Goal: Task Accomplishment & Management: Use online tool/utility

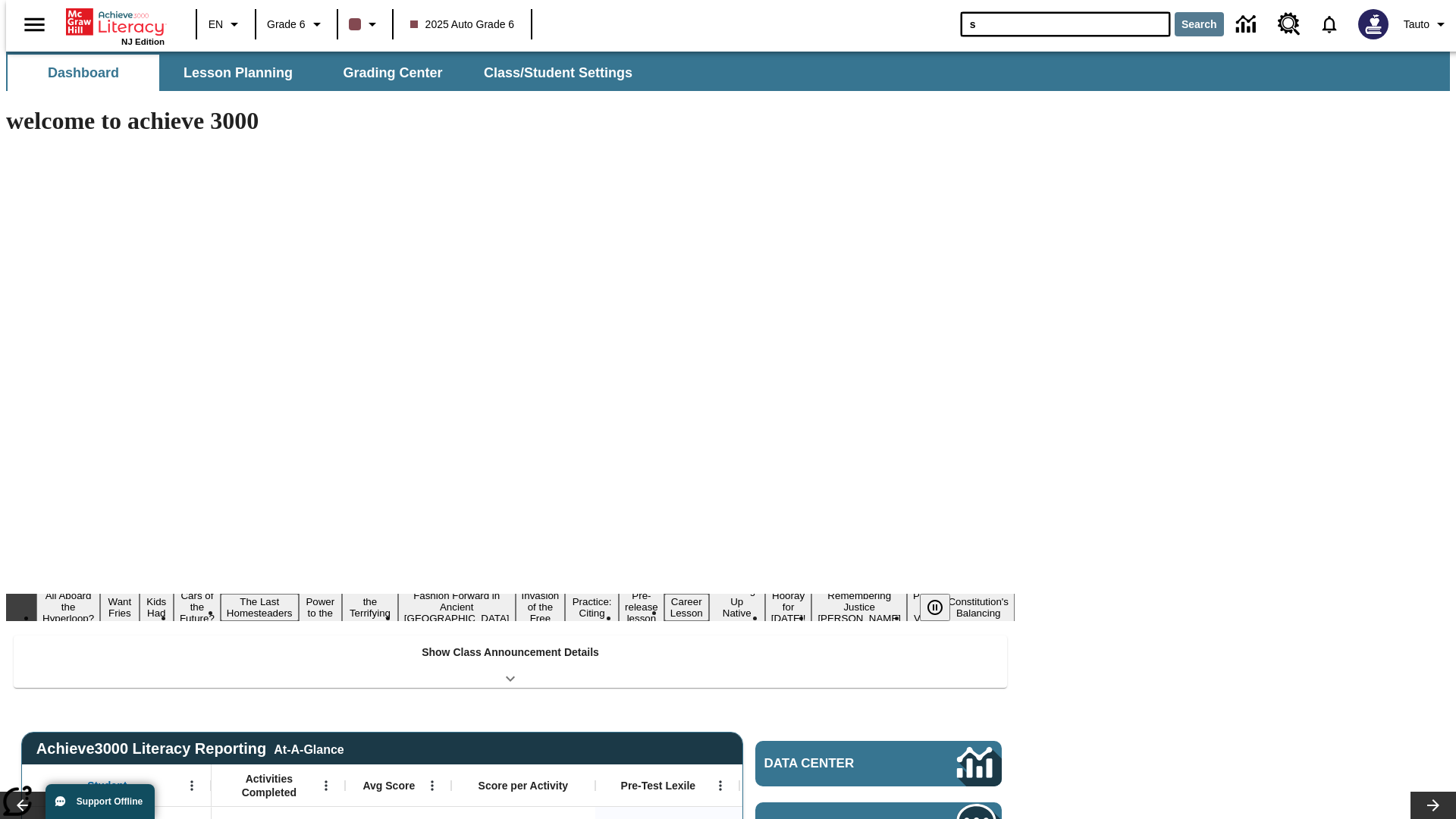
type input "s"
click at [1190, 25] on button "Search" at bounding box center [1199, 24] width 49 height 25
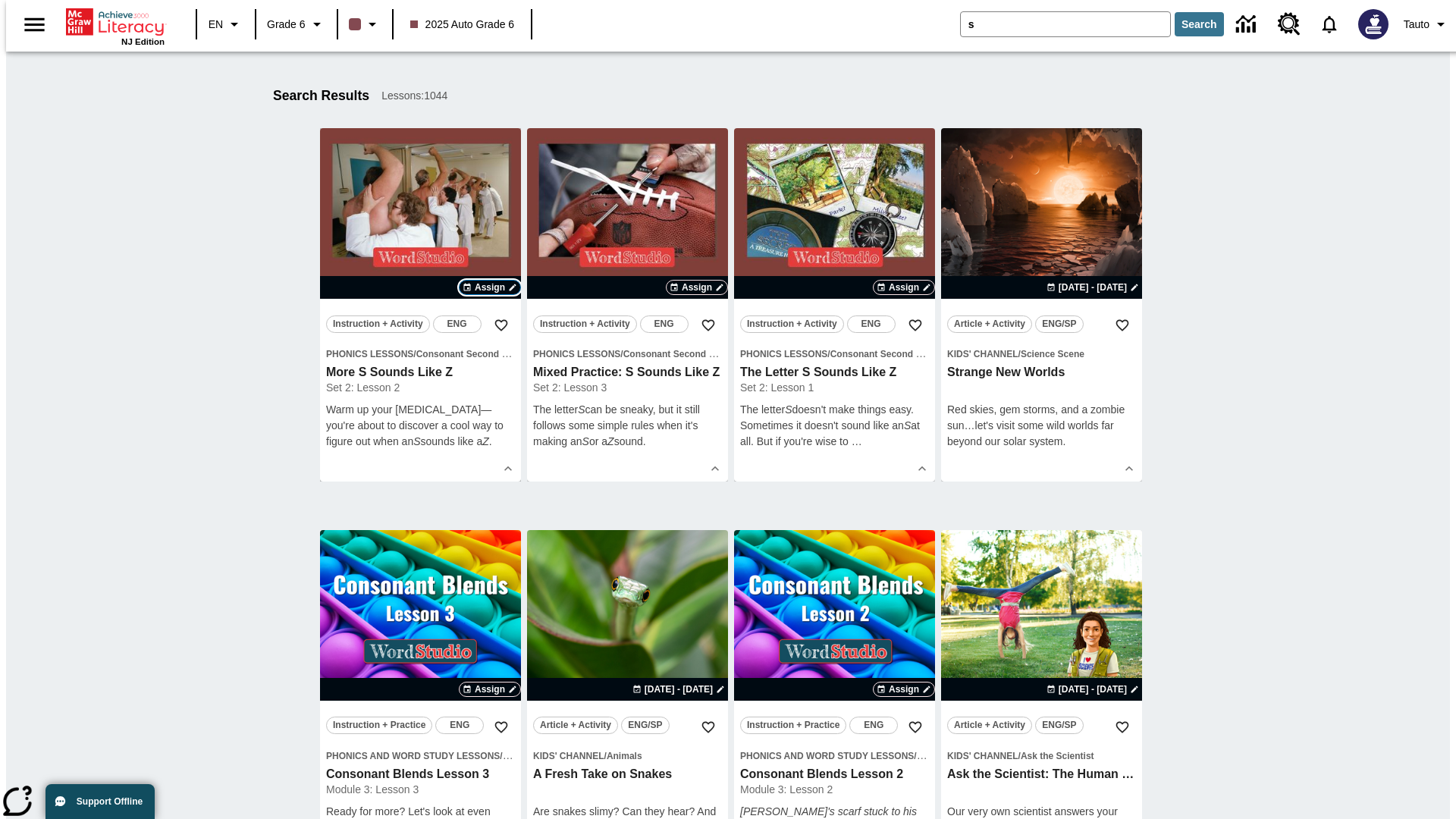
click at [490, 288] on span "Assign" at bounding box center [490, 287] width 30 height 13
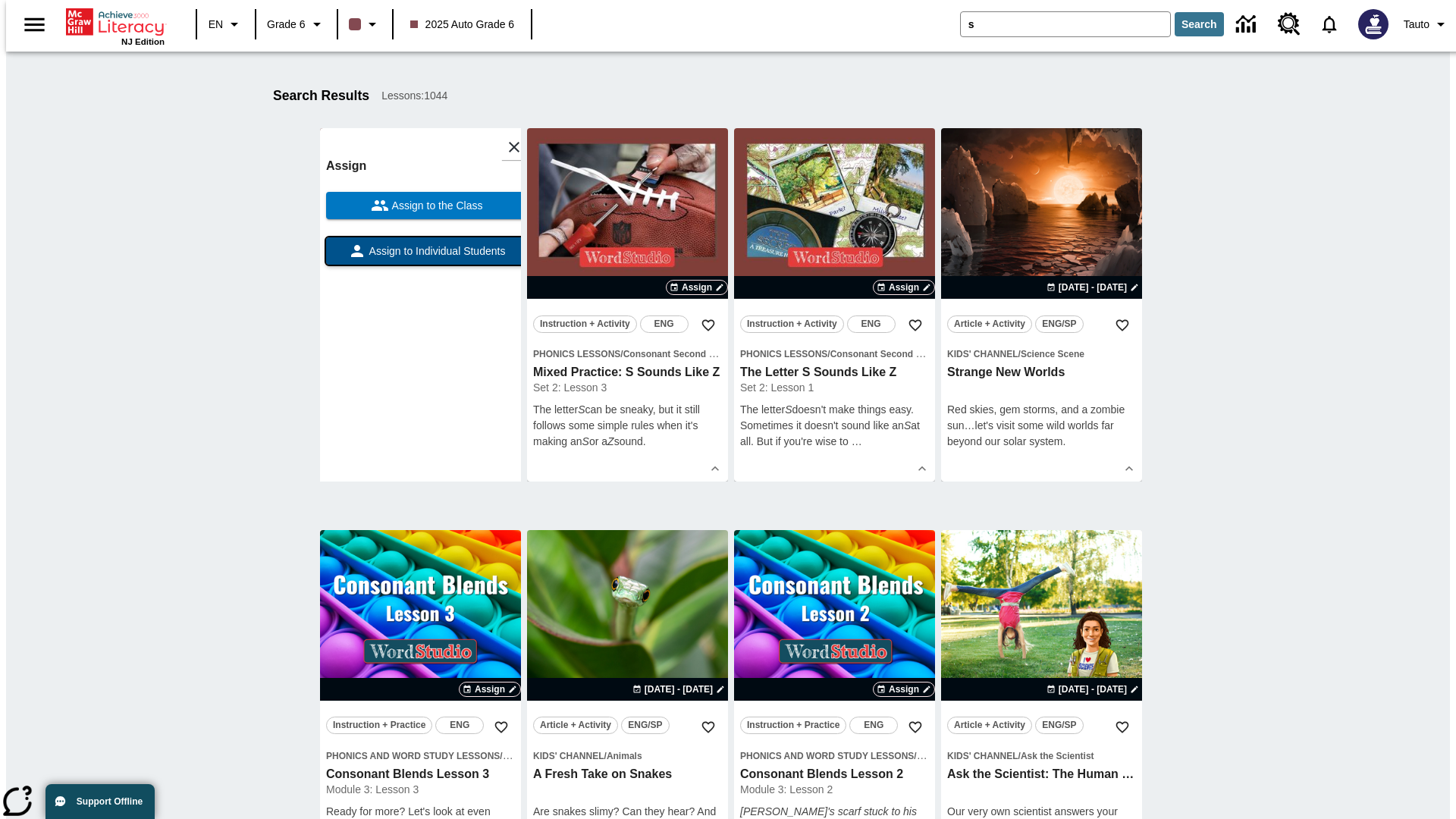
click at [421, 258] on span "Assign to Individual Students" at bounding box center [436, 251] width 140 height 16
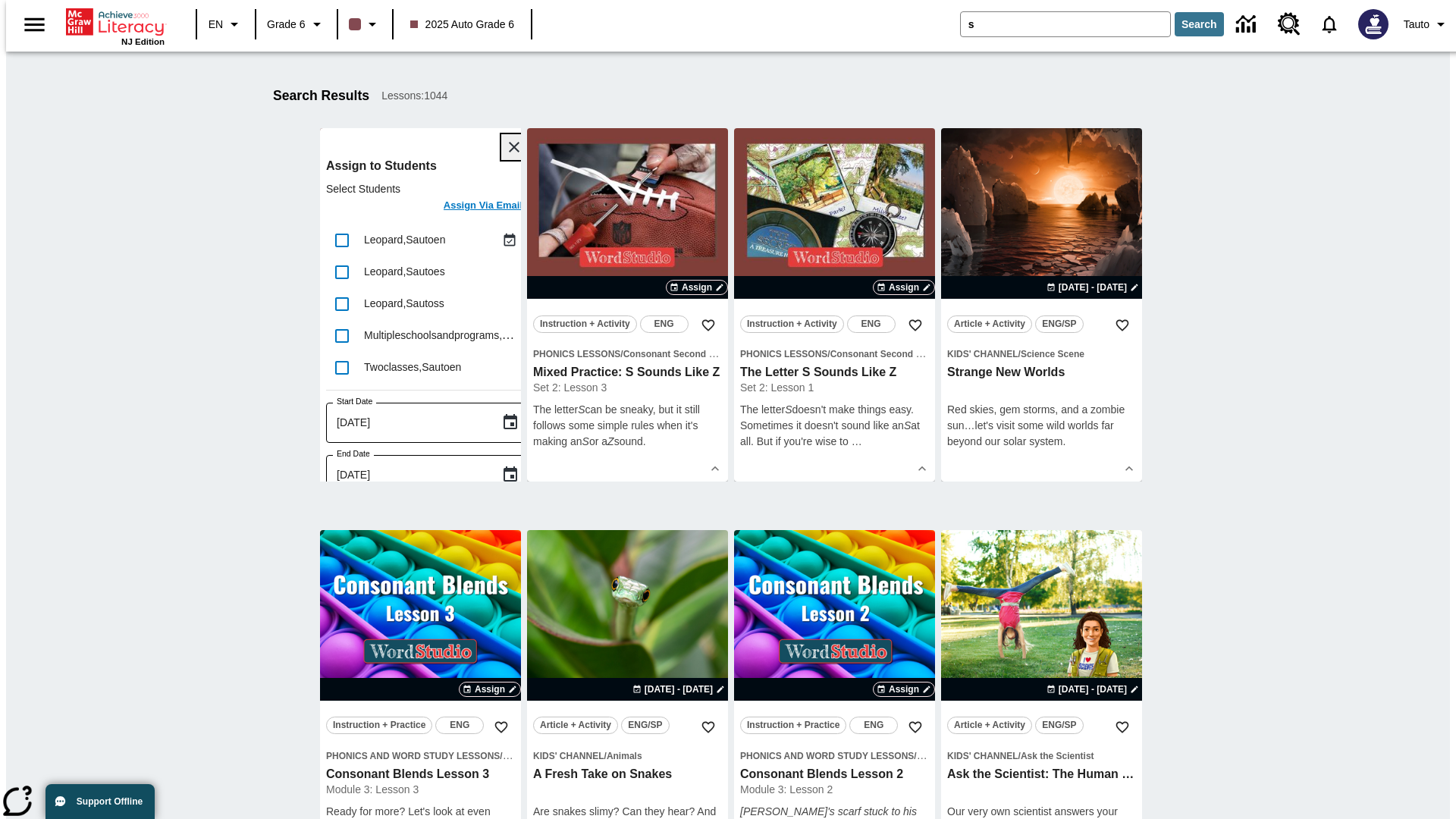
click at [509, 147] on icon "Close" at bounding box center [514, 146] width 10 height 10
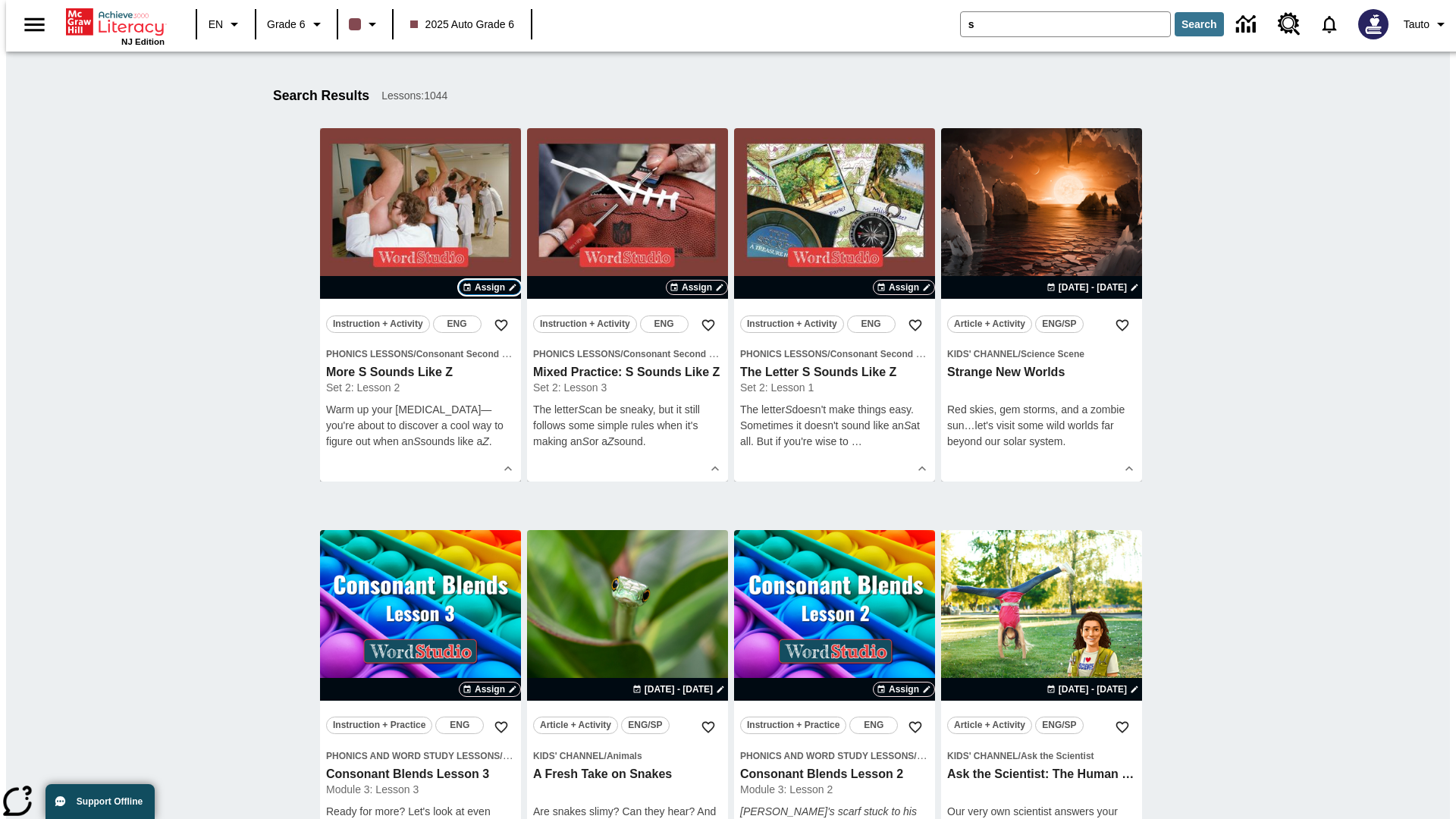
click at [490, 288] on span "Assign" at bounding box center [490, 287] width 30 height 13
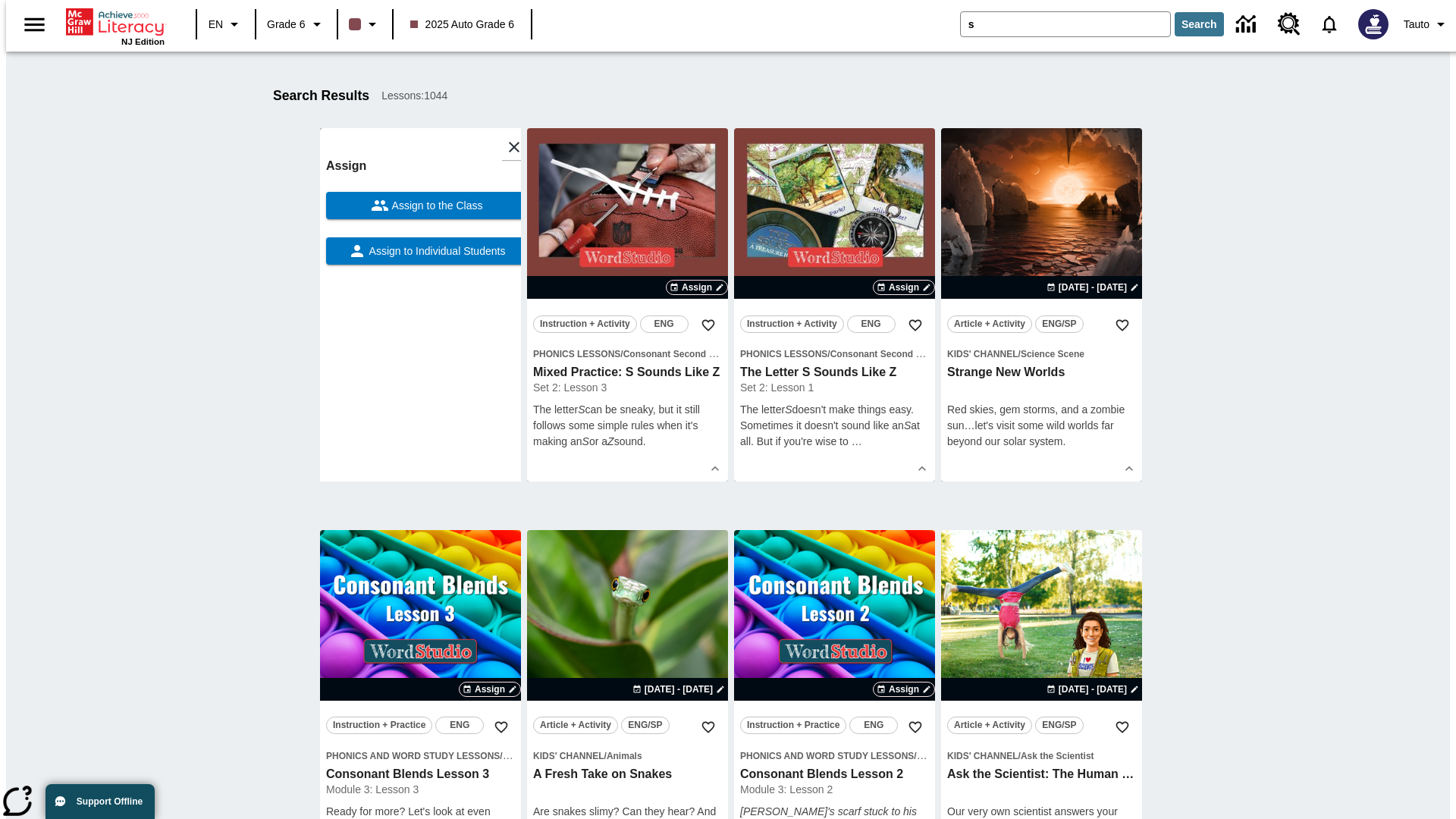
scroll to position [192, 0]
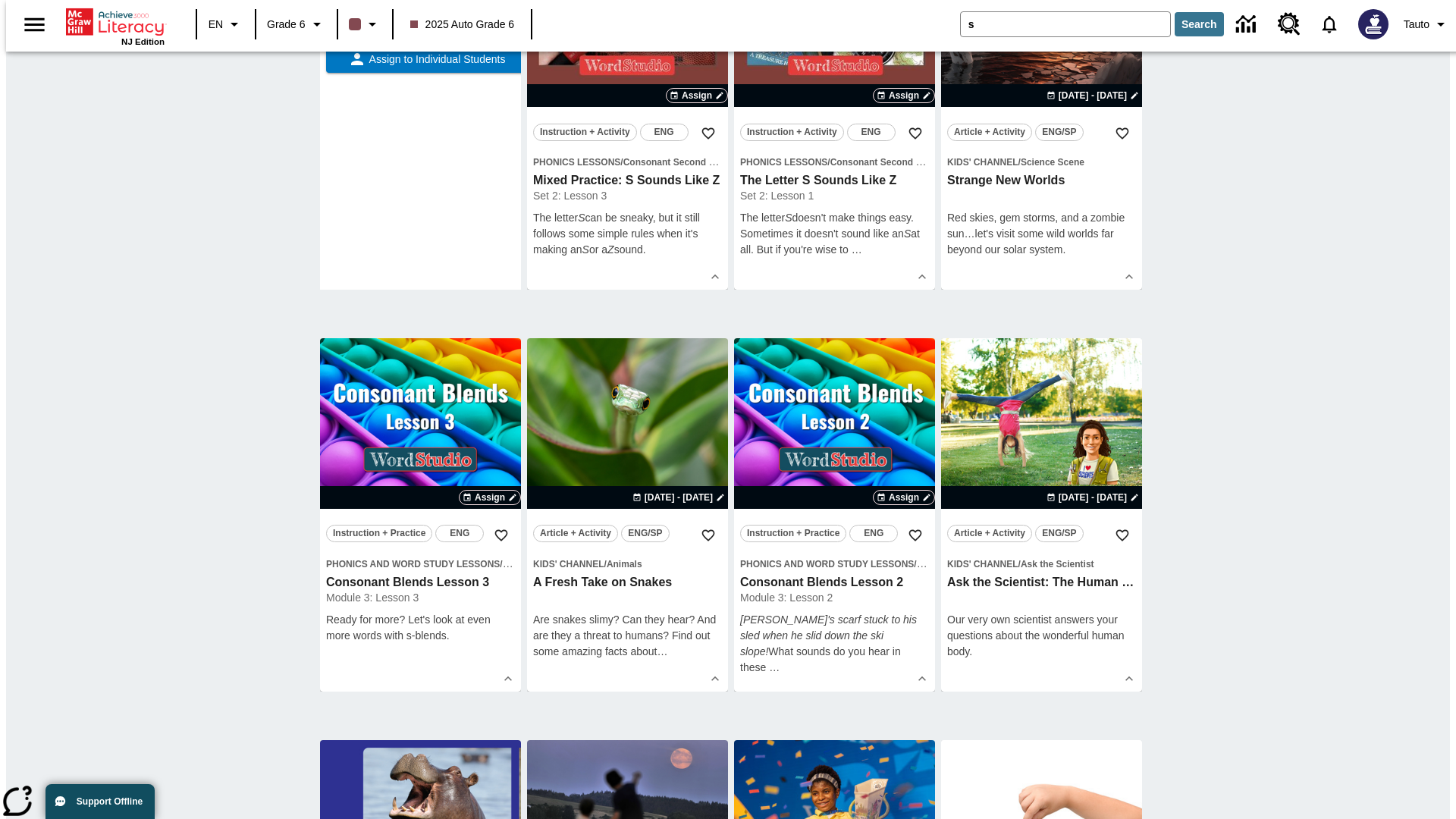
click at [421, 22] on span "Assign to the Class" at bounding box center [436, 14] width 94 height 16
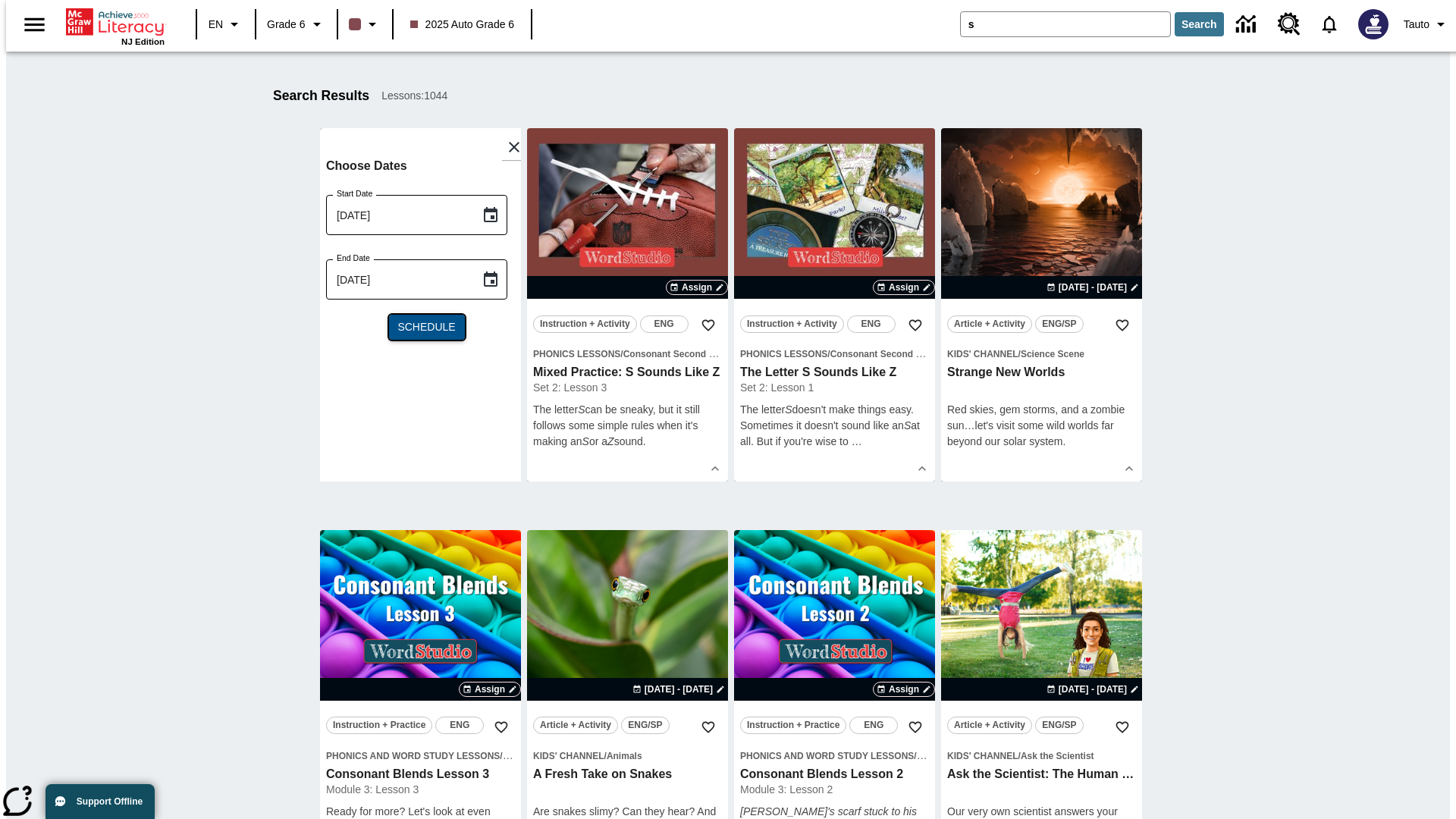
click at [421, 327] on span "Schedule" at bounding box center [426, 327] width 58 height 16
